Goal: Transaction & Acquisition: Purchase product/service

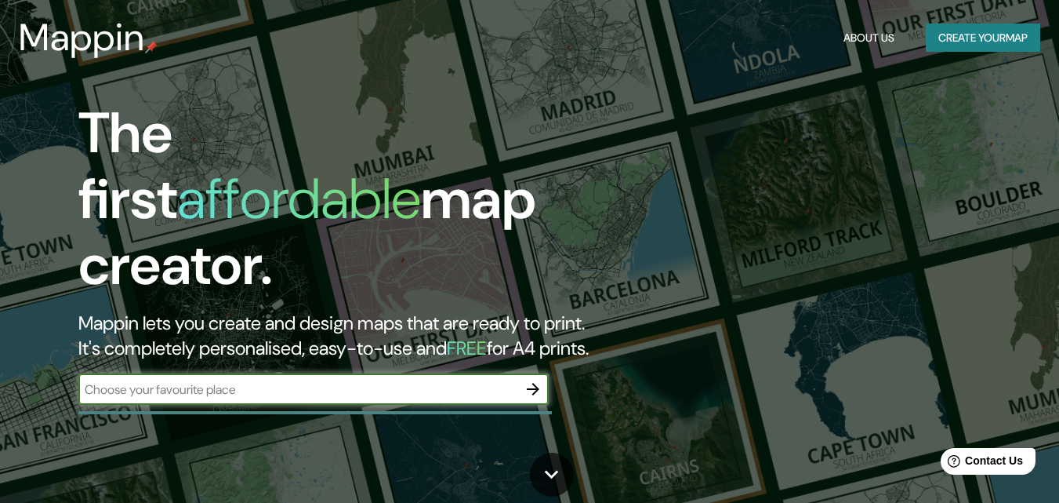
click at [1014, 34] on button "Create your map" at bounding box center [983, 38] width 114 height 29
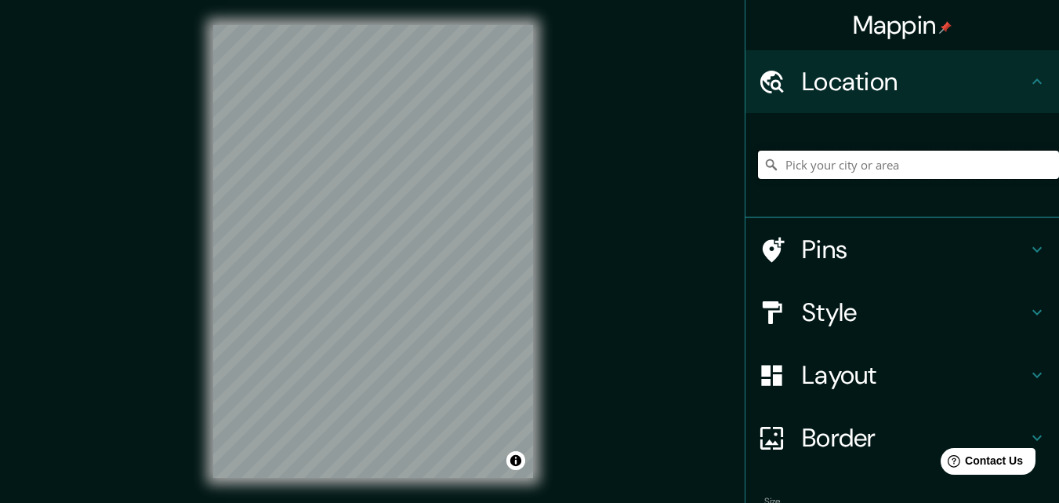
click at [837, 162] on input "Pick your city or area" at bounding box center [908, 165] width 301 height 28
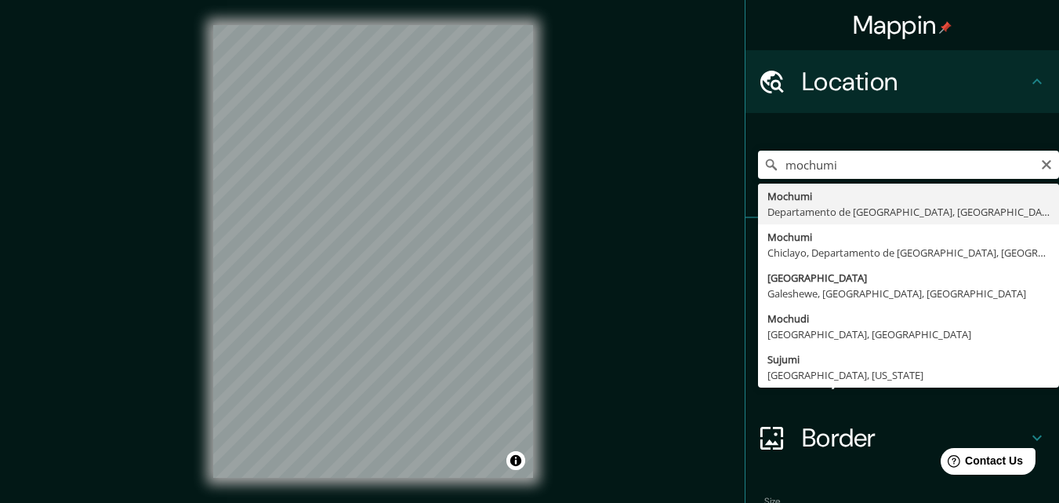
type input "Mochumi, Departamento de Lambayeque, [GEOGRAPHIC_DATA]"
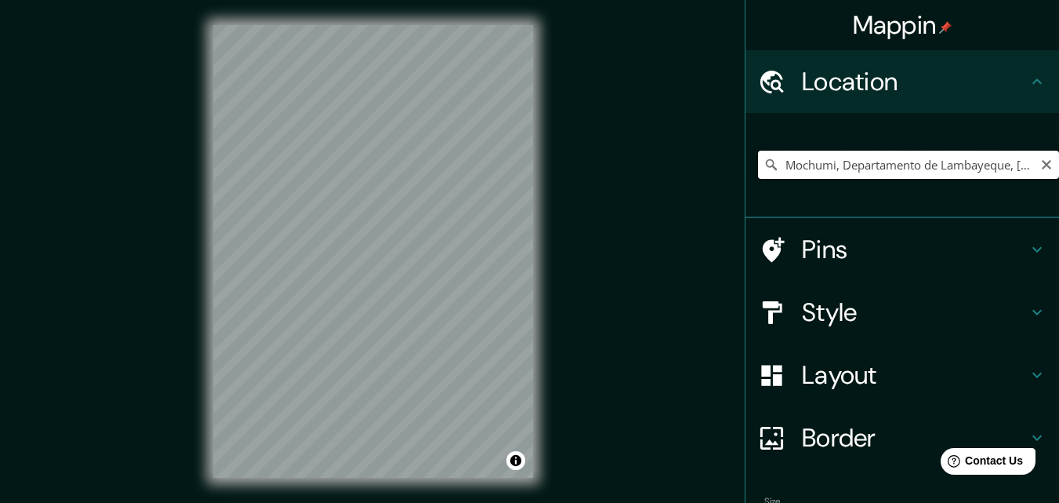
click at [844, 174] on input "Mochumi, Departamento de Lambayeque, [GEOGRAPHIC_DATA]" at bounding box center [908, 165] width 301 height 28
click at [766, 166] on icon at bounding box center [771, 164] width 11 height 11
drag, startPoint x: 924, startPoint y: 169, endPoint x: 724, endPoint y: 182, distance: 200.3
click at [724, 182] on div "Mappin Location [GEOGRAPHIC_DATA], [GEOGRAPHIC_DATA], [GEOGRAPHIC_DATA] Pins St…" at bounding box center [529, 264] width 1059 height 528
click at [1040, 167] on icon "Clear" at bounding box center [1046, 164] width 13 height 13
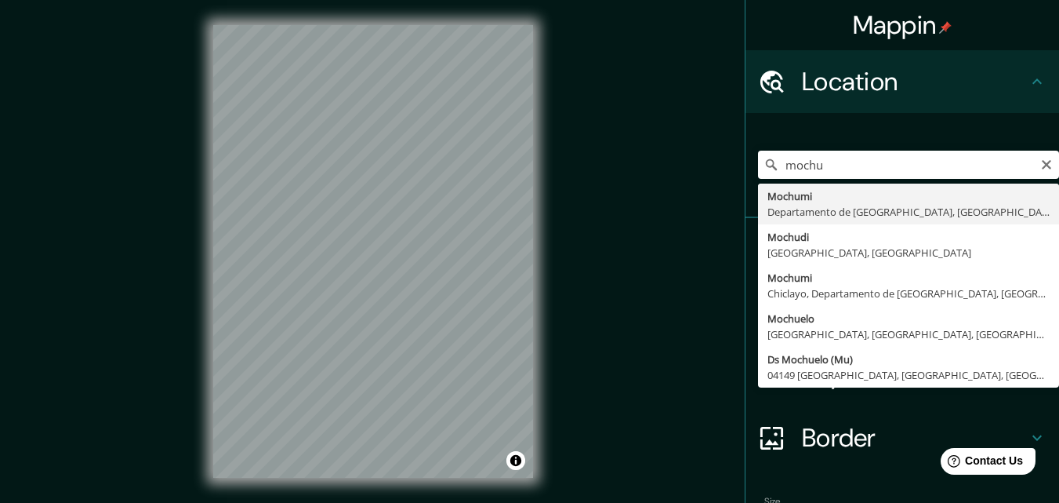
type input "Mochumi, Departamento de Lambayeque, [GEOGRAPHIC_DATA]"
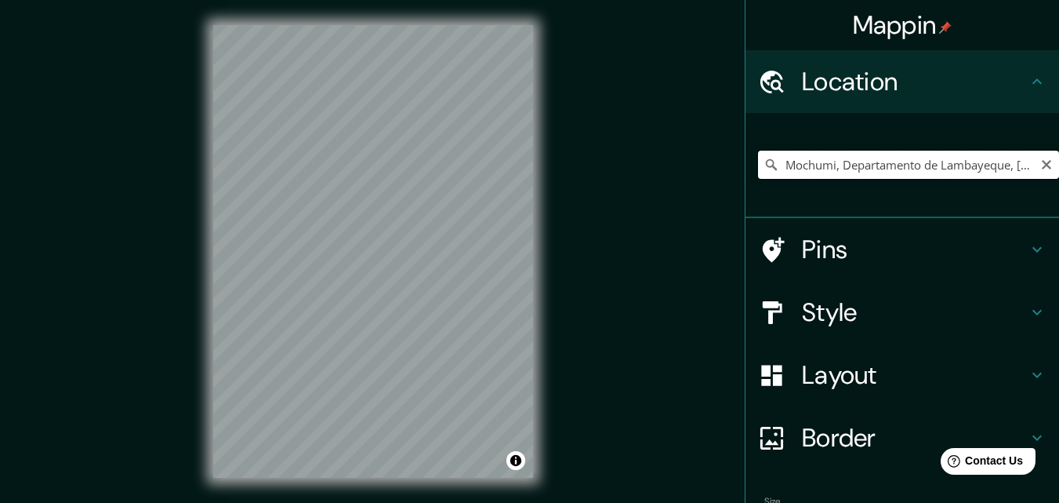
click at [870, 174] on input "Mochumi, Departamento de Lambayeque, [GEOGRAPHIC_DATA]" at bounding box center [908, 165] width 301 height 28
click at [1042, 168] on icon "Clear" at bounding box center [1046, 164] width 9 height 9
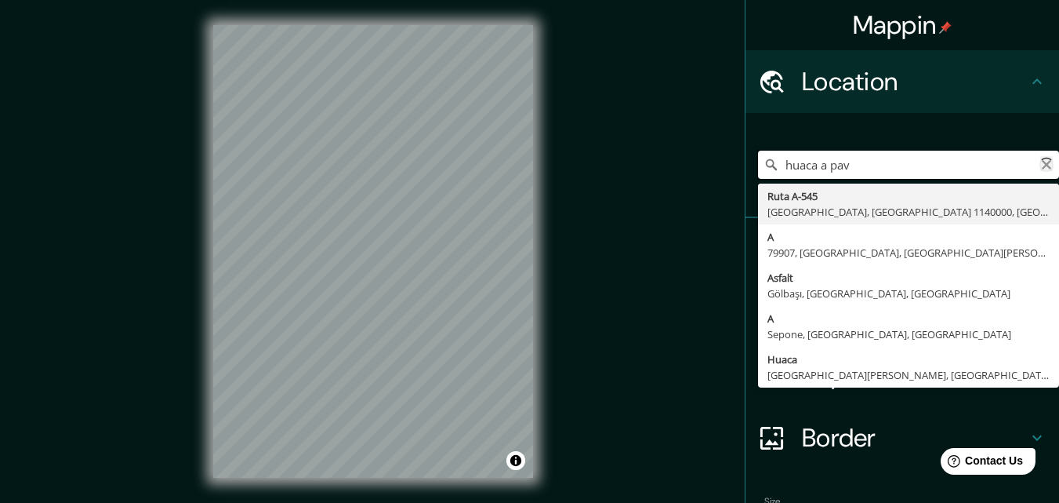
type input "huaca a pava"
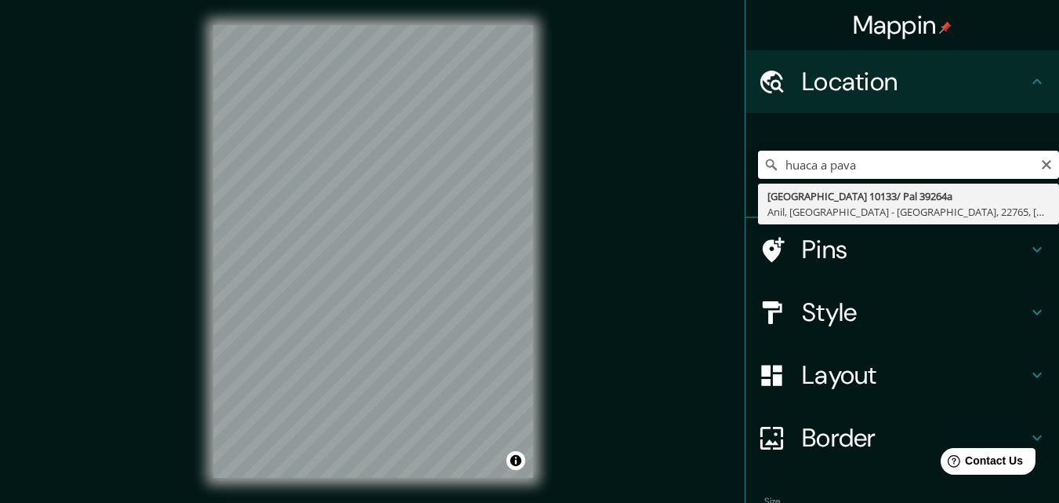
drag, startPoint x: 905, startPoint y: 168, endPoint x: 755, endPoint y: 178, distance: 150.9
click at [758, 178] on input "huaca a pava" at bounding box center [908, 165] width 301 height 28
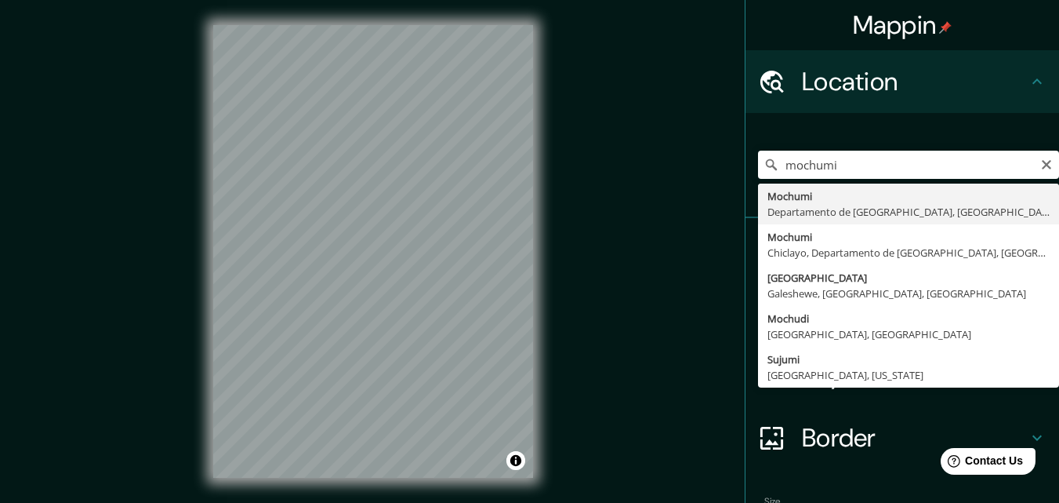
type input "Mochumi, Departamento de Lambayeque, [GEOGRAPHIC_DATA]"
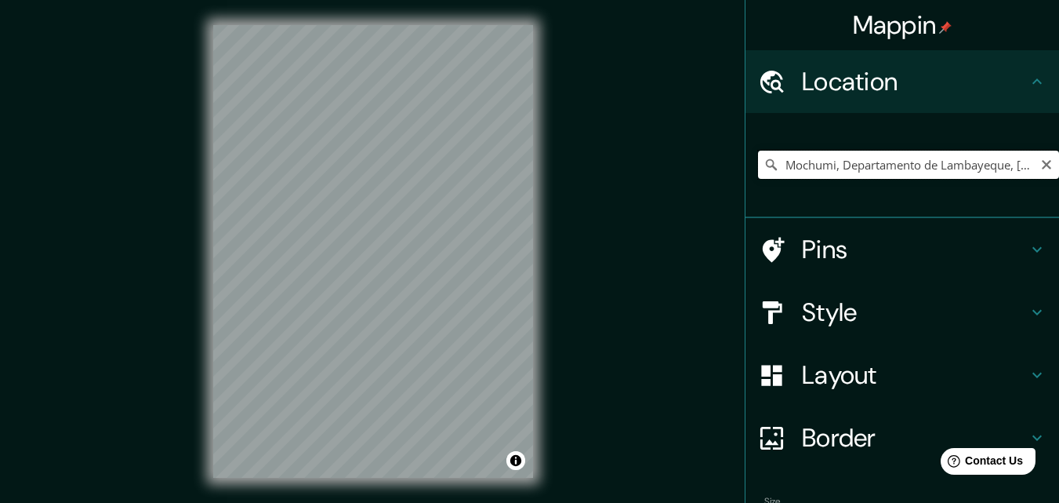
click at [901, 164] on input "Mochumi, Departamento de Lambayeque, [GEOGRAPHIC_DATA]" at bounding box center [908, 165] width 301 height 28
click at [1040, 163] on icon "Clear" at bounding box center [1046, 164] width 13 height 13
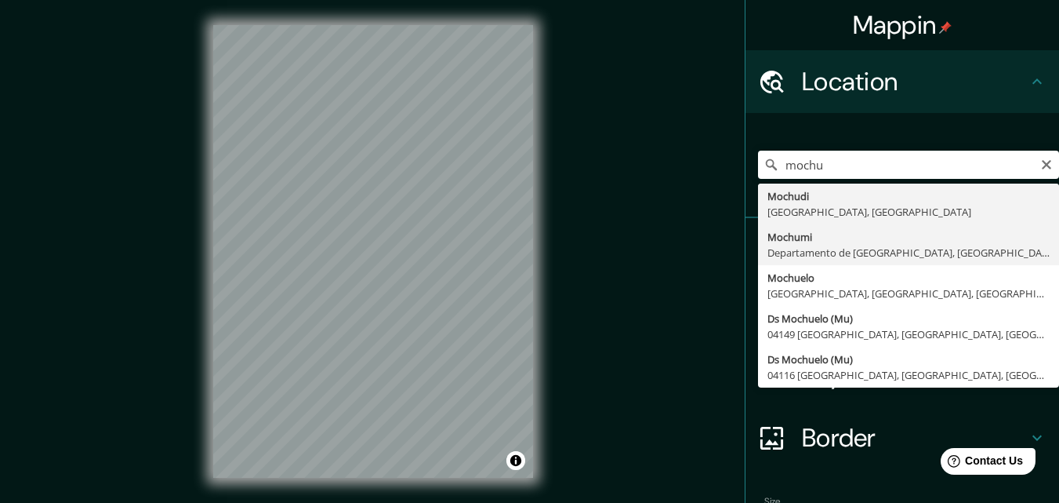
type input "Mochumi, Departamento de Lambayeque, [GEOGRAPHIC_DATA]"
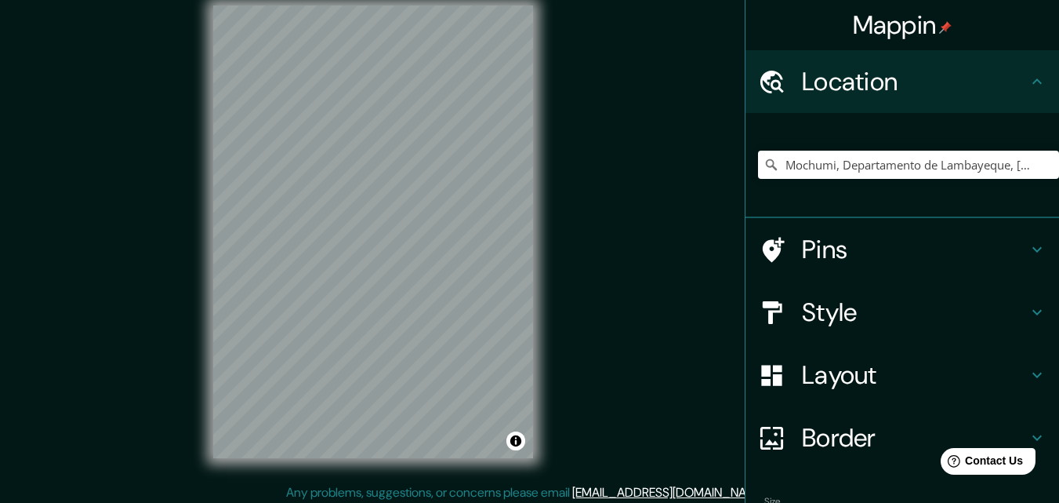
scroll to position [25, 0]
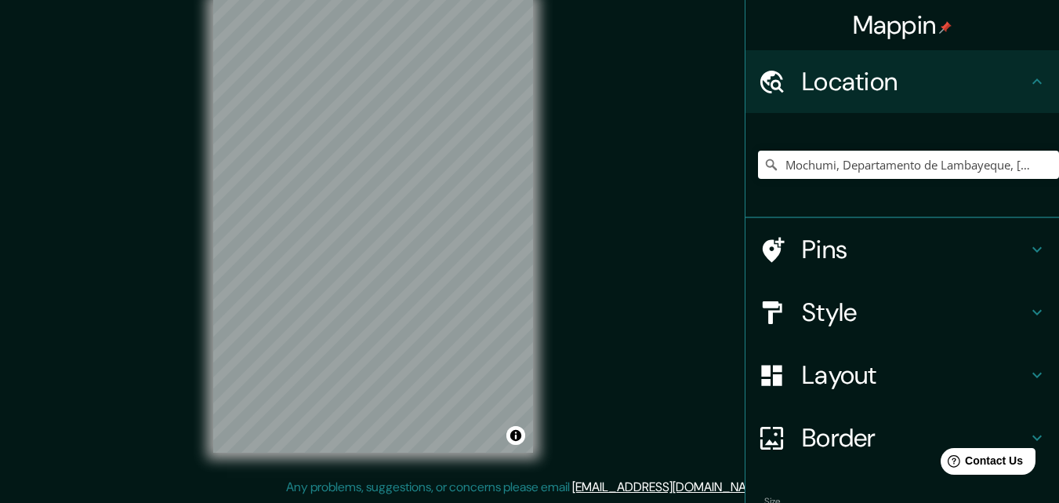
click at [538, 354] on div "© Mapbox © OpenStreetMap Improve this map" at bounding box center [373, 226] width 370 height 503
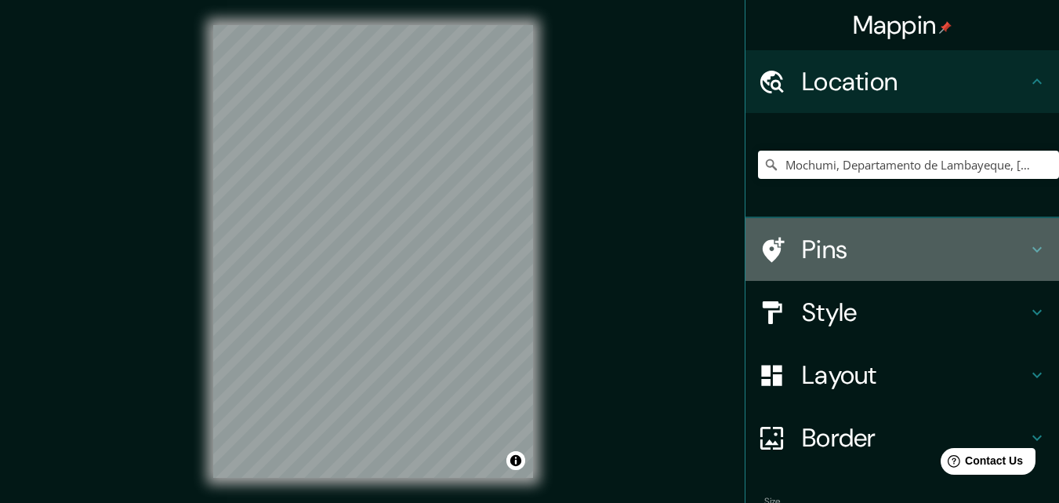
click at [869, 262] on h4 "Pins" at bounding box center [915, 249] width 226 height 31
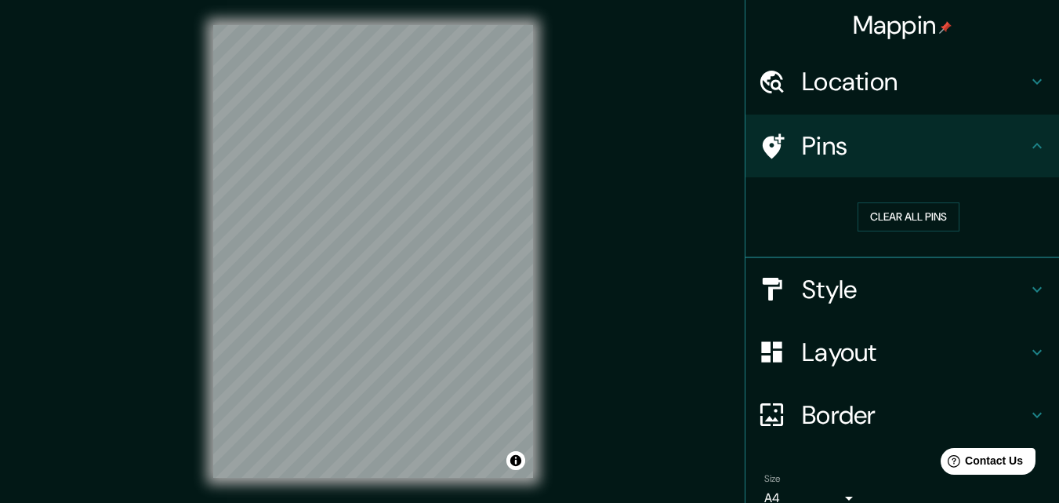
click at [896, 288] on h4 "Style" at bounding box center [915, 289] width 226 height 31
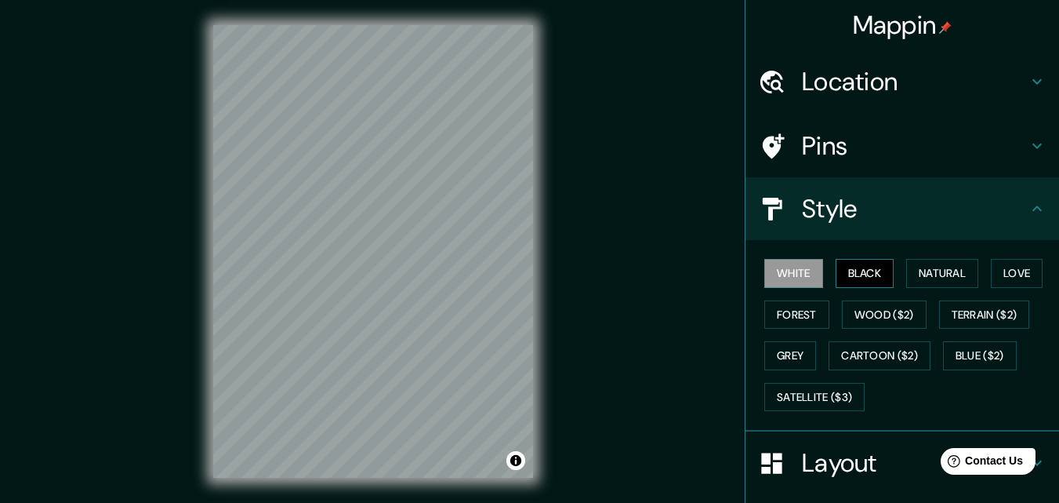
click at [841, 263] on button "Black" at bounding box center [865, 273] width 59 height 29
click at [437, 169] on div at bounding box center [437, 167] width 13 height 13
click at [814, 319] on button "Forest" at bounding box center [796, 314] width 65 height 29
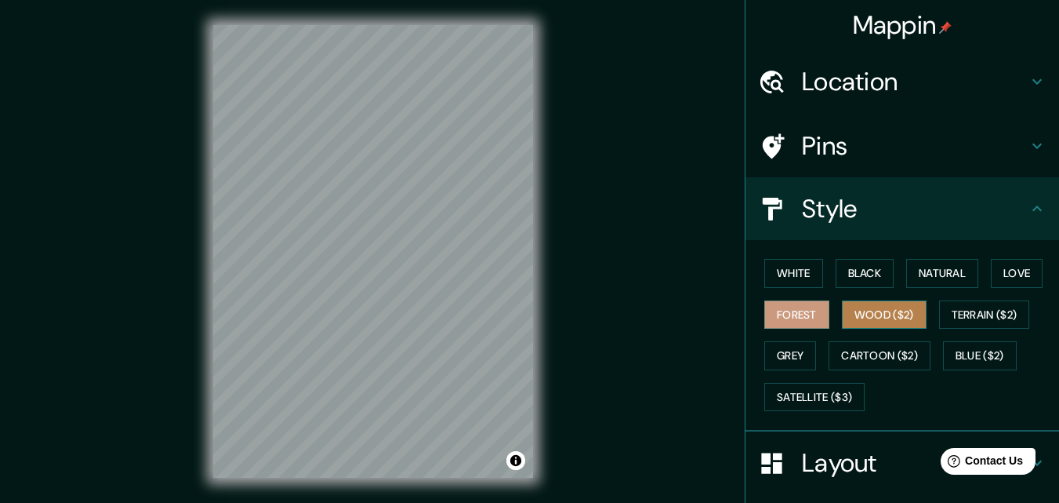
click at [854, 314] on button "Wood ($2)" at bounding box center [884, 314] width 85 height 29
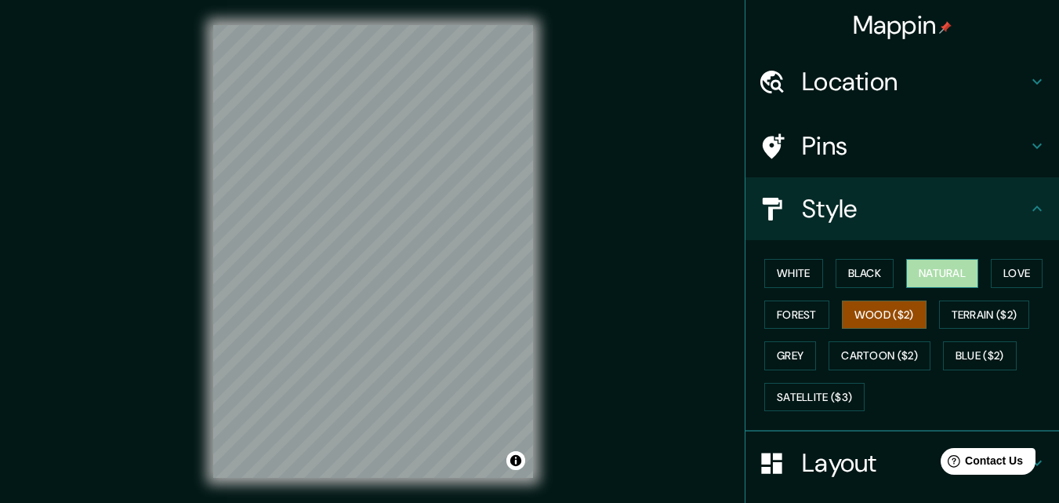
click at [938, 272] on button "Natural" at bounding box center [942, 273] width 72 height 29
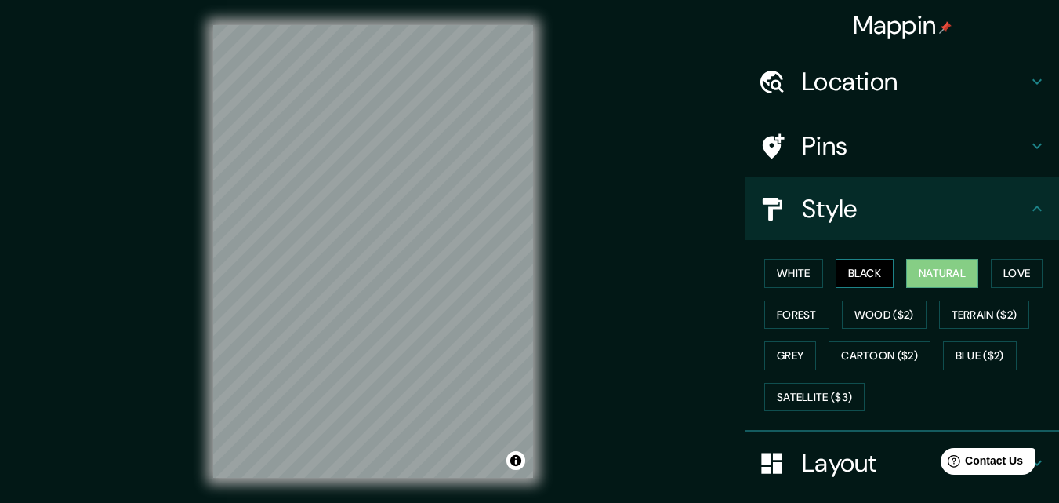
click at [855, 279] on button "Black" at bounding box center [865, 273] width 59 height 29
click at [938, 270] on button "Natural" at bounding box center [942, 273] width 72 height 29
click at [867, 278] on button "Black" at bounding box center [865, 273] width 59 height 29
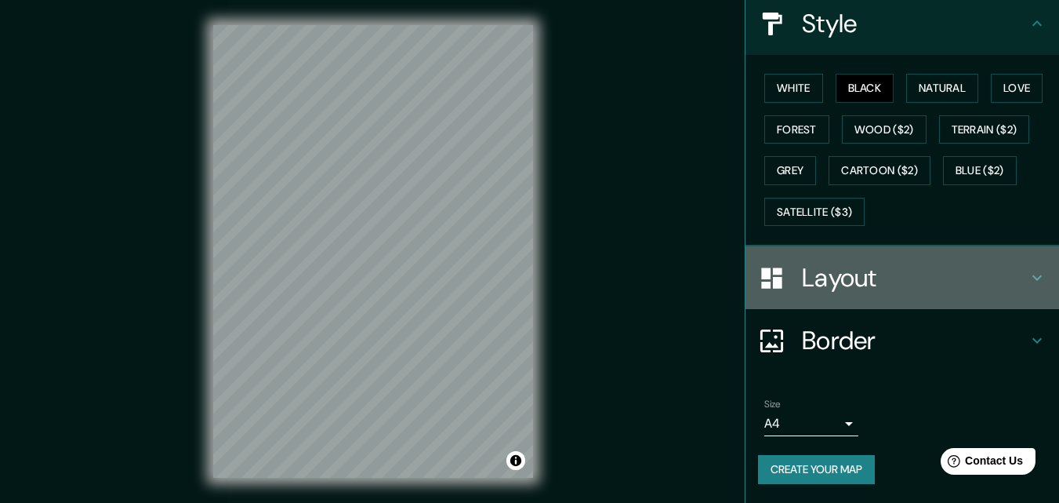
click at [877, 279] on h4 "Layout" at bounding box center [915, 277] width 226 height 31
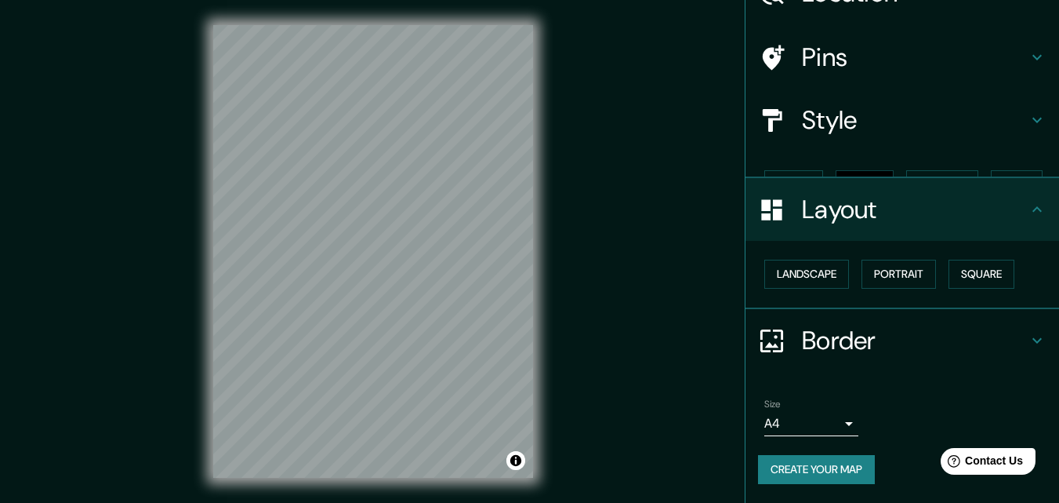
scroll to position [61, 0]
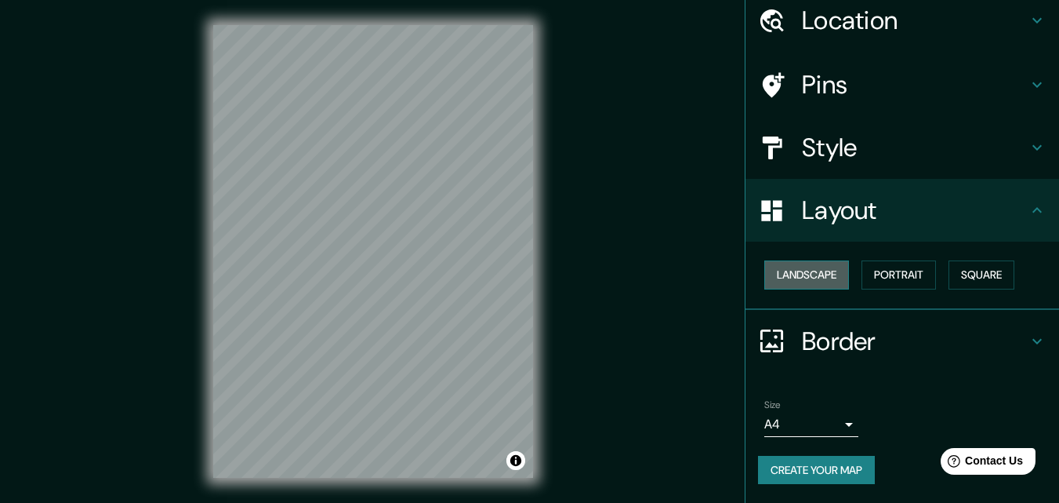
click at [802, 274] on button "Landscape" at bounding box center [806, 274] width 85 height 29
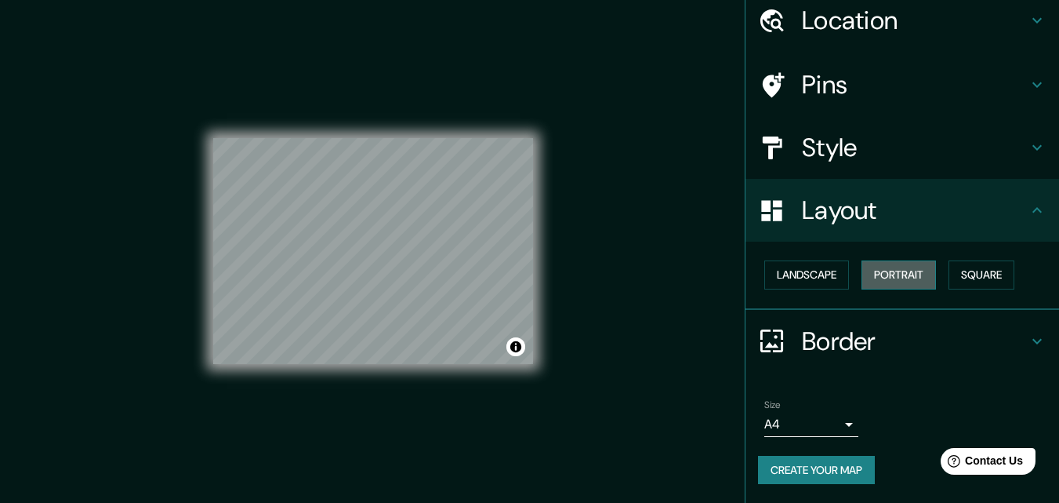
click at [862, 274] on button "Portrait" at bounding box center [899, 274] width 74 height 29
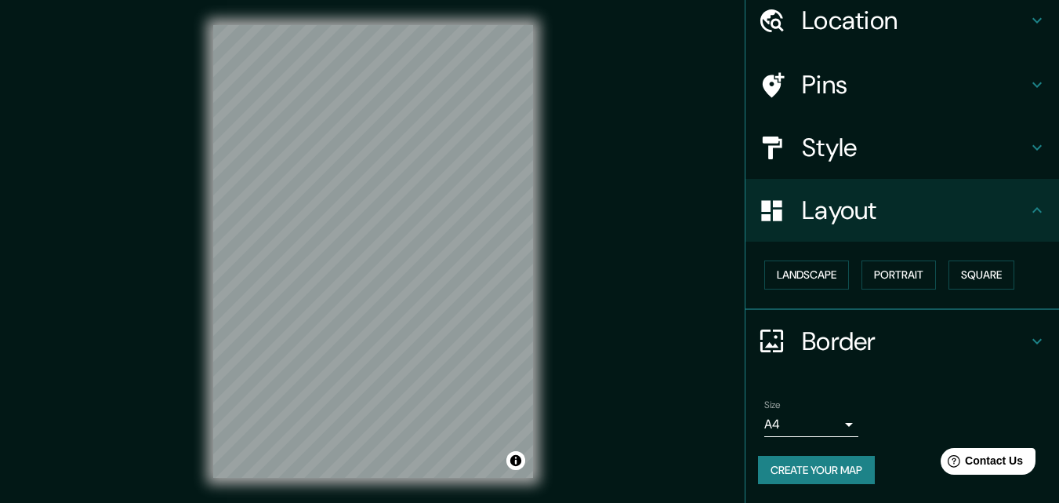
click at [935, 267] on div "Landscape [GEOGRAPHIC_DATA]" at bounding box center [908, 275] width 301 height 42
click at [957, 272] on button "Square" at bounding box center [982, 274] width 66 height 29
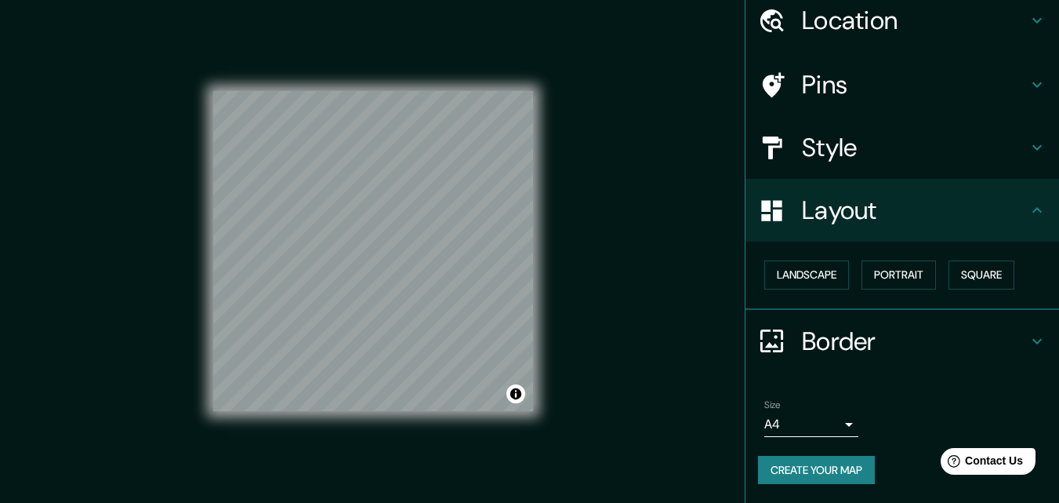
click at [882, 339] on h4 "Border" at bounding box center [915, 340] width 226 height 31
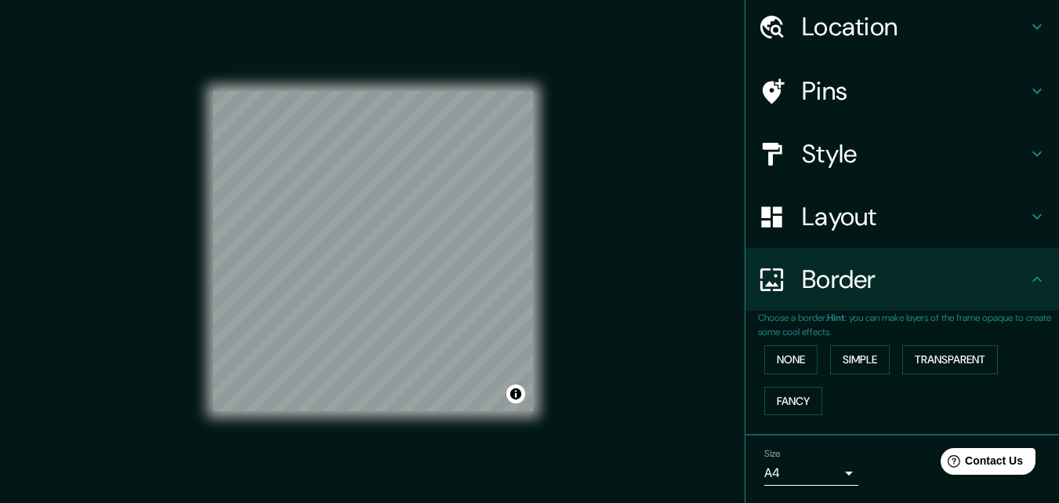
scroll to position [0, 0]
